Goal: Transaction & Acquisition: Purchase product/service

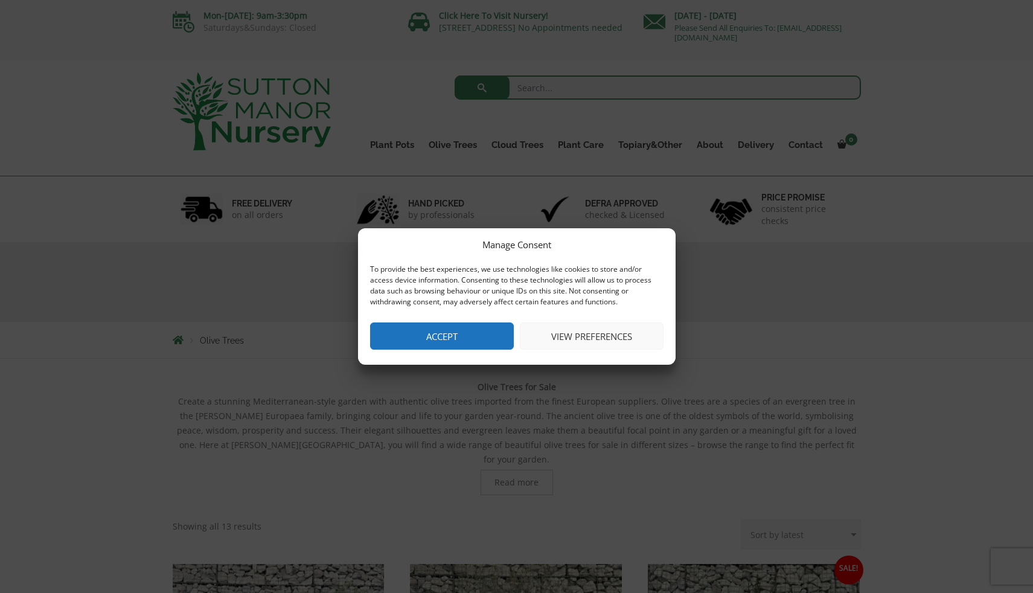
click at [576, 333] on button "View preferences" at bounding box center [592, 335] width 144 height 27
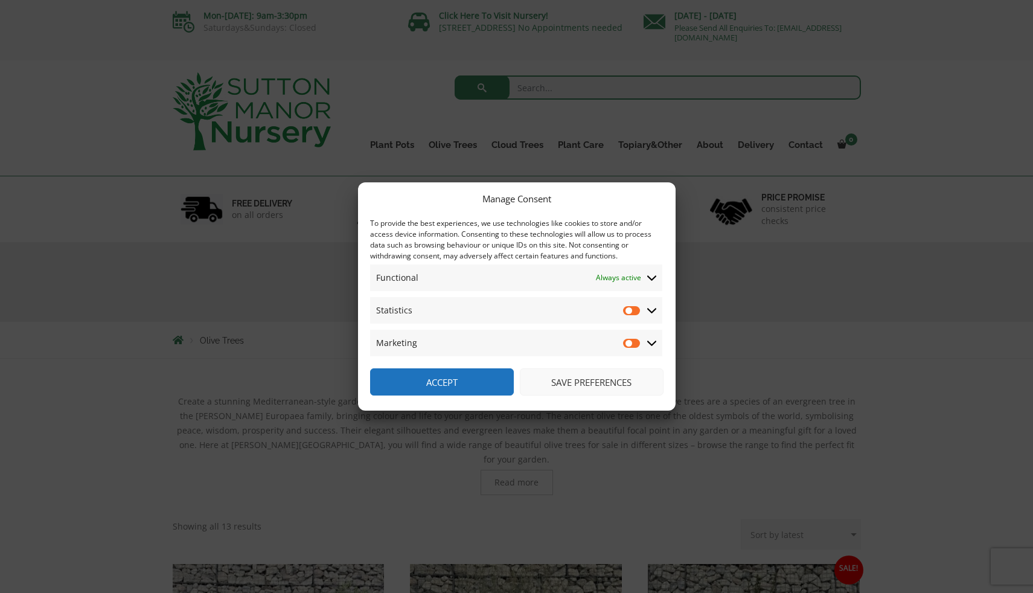
click at [561, 379] on button "Save preferences" at bounding box center [592, 381] width 144 height 27
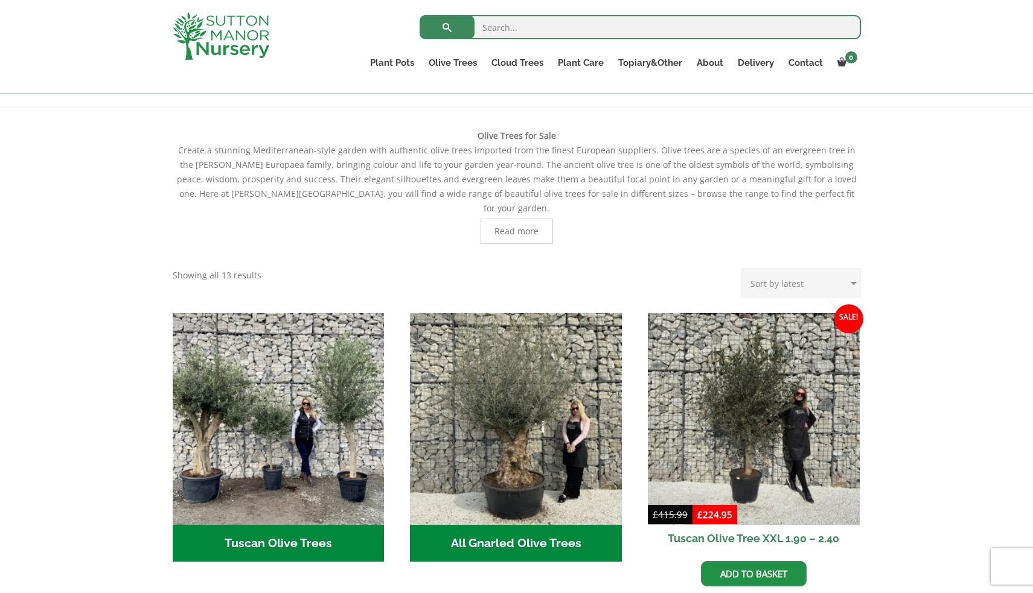
scroll to position [223, 0]
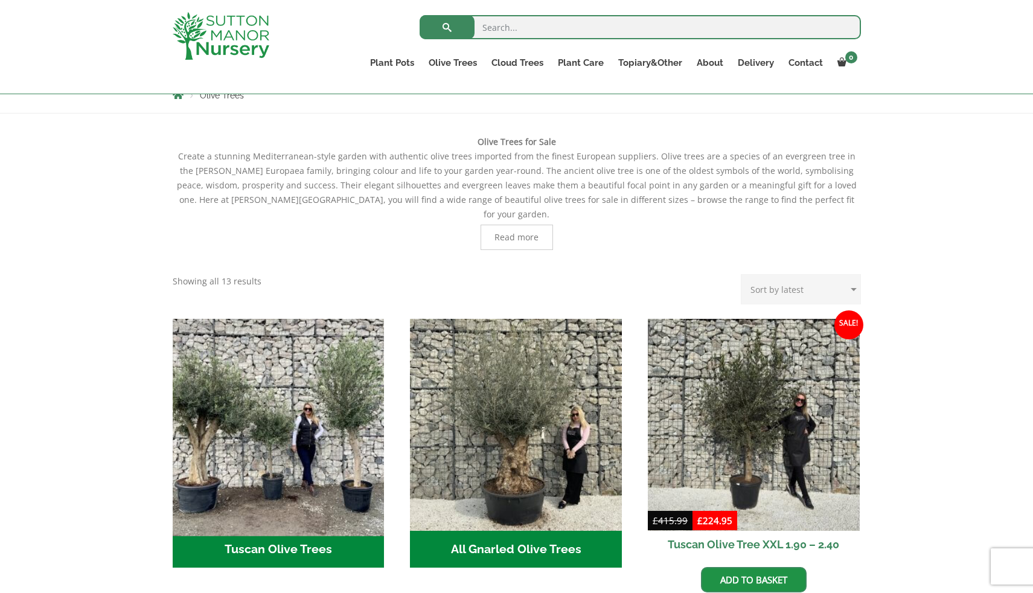
click at [336, 443] on img "Visit product category Tuscan Olive Trees" at bounding box center [278, 424] width 222 height 222
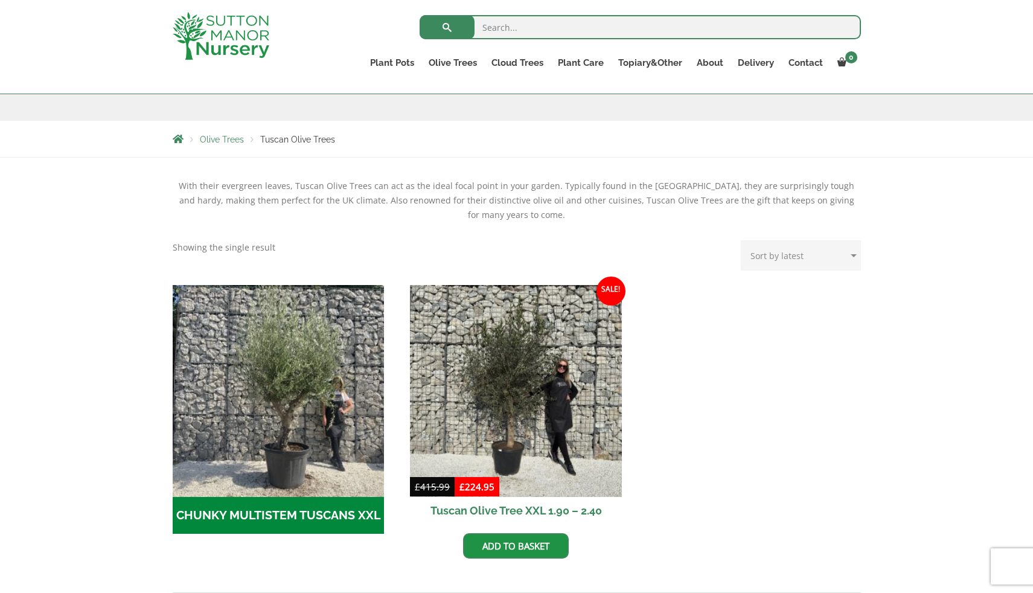
scroll to position [276, 0]
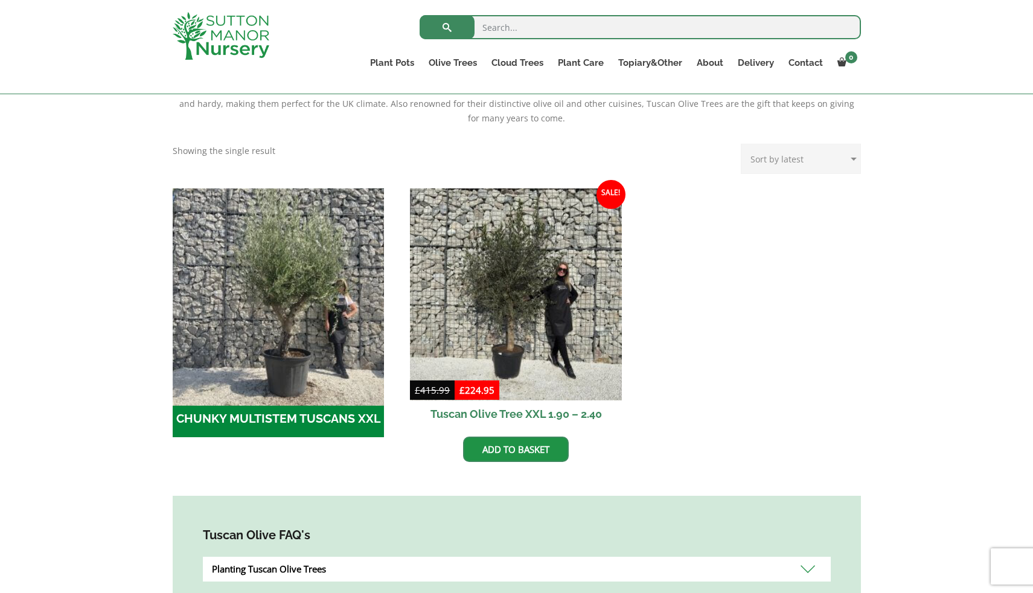
click at [295, 347] on img "Visit product category CHUNKY MULTISTEM TUSCANS XXL" at bounding box center [278, 294] width 222 height 222
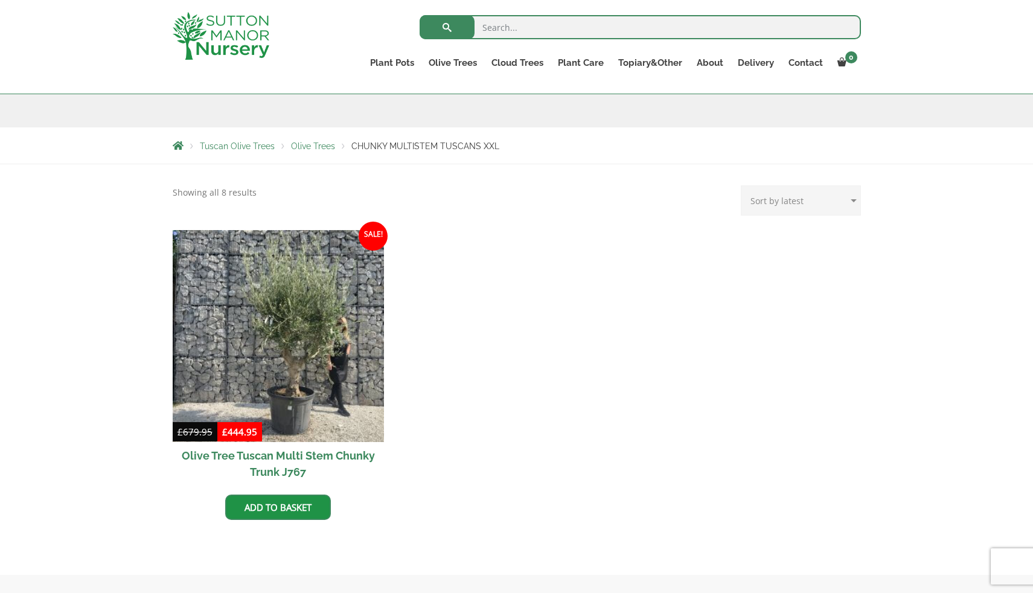
scroll to position [173, 0]
